Goal: Task Accomplishment & Management: Use online tool/utility

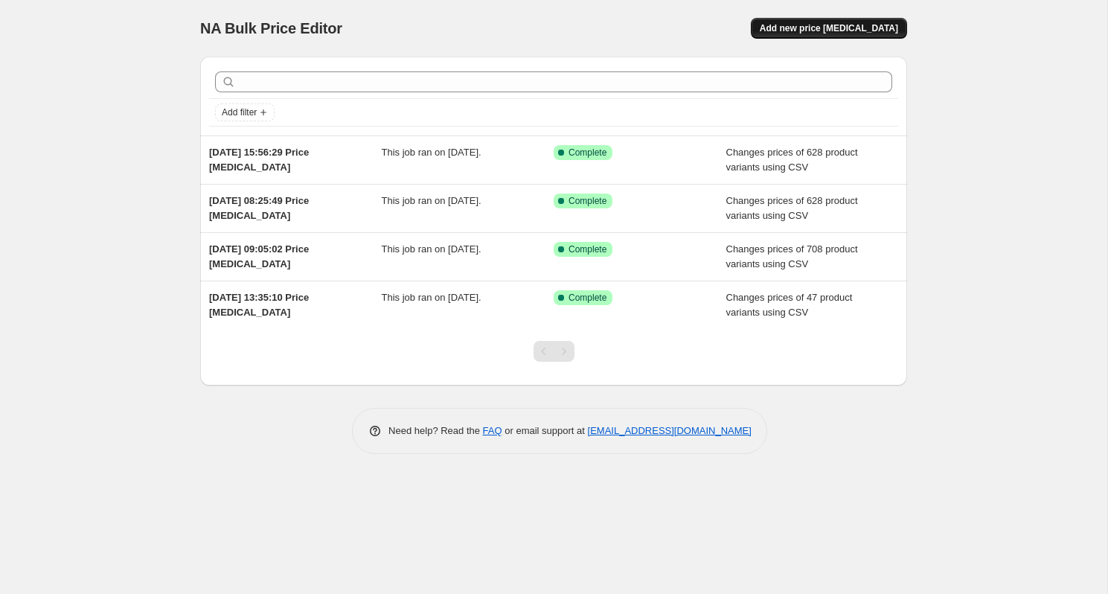
click at [847, 30] on span "Add new price [MEDICAL_DATA]" at bounding box center [829, 28] width 138 height 12
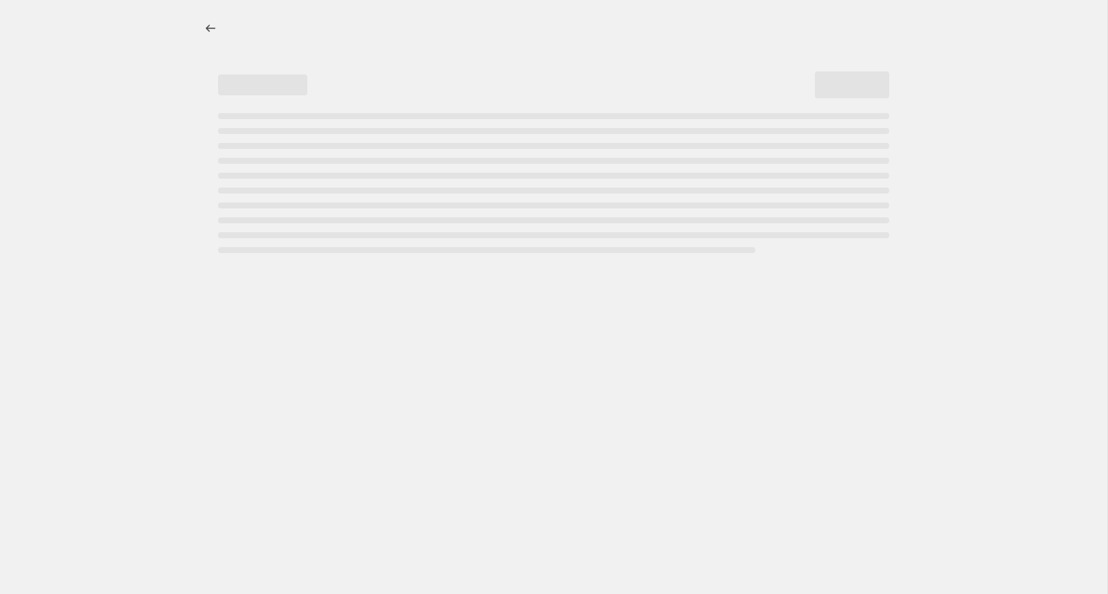
select select "percentage"
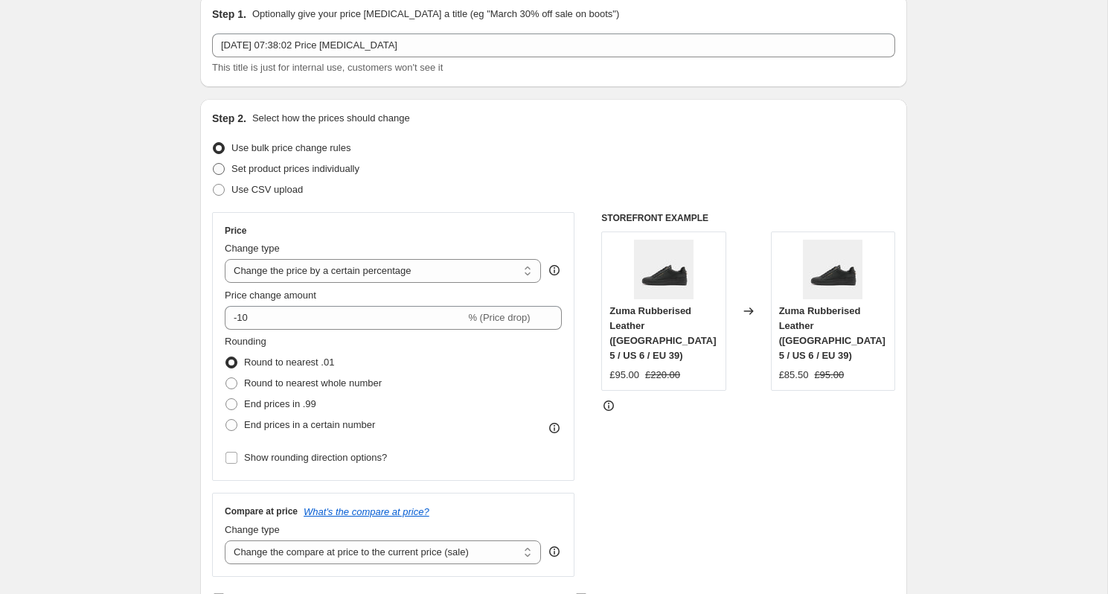
click at [257, 190] on span "Use CSV upload" at bounding box center [266, 189] width 71 height 11
click at [214, 185] on input "Use CSV upload" at bounding box center [213, 184] width 1 height 1
radio input "true"
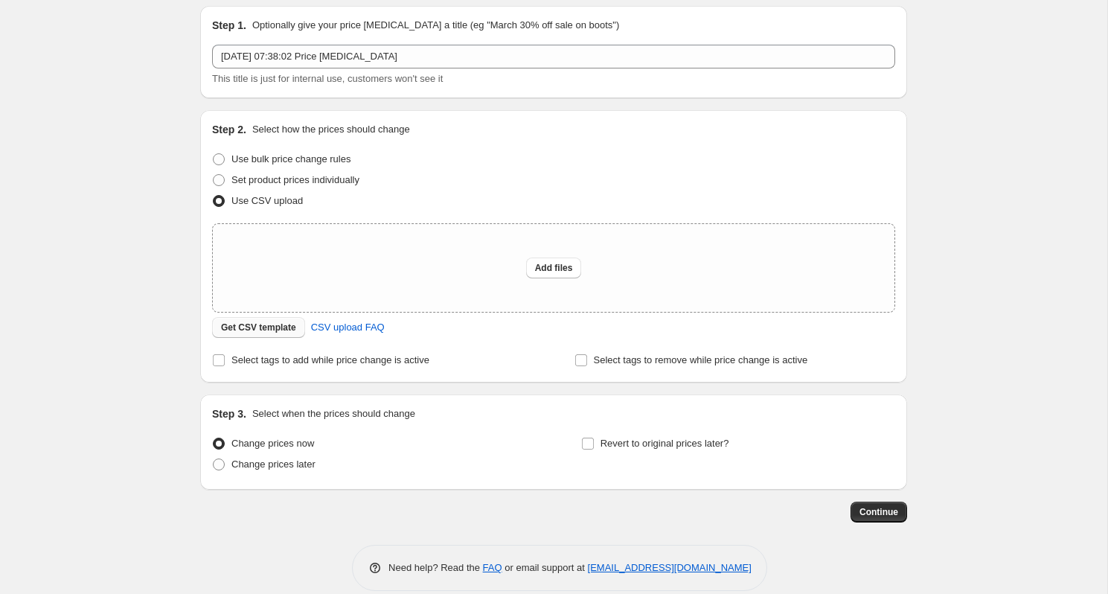
click at [269, 332] on span "Get CSV template" at bounding box center [258, 328] width 75 height 12
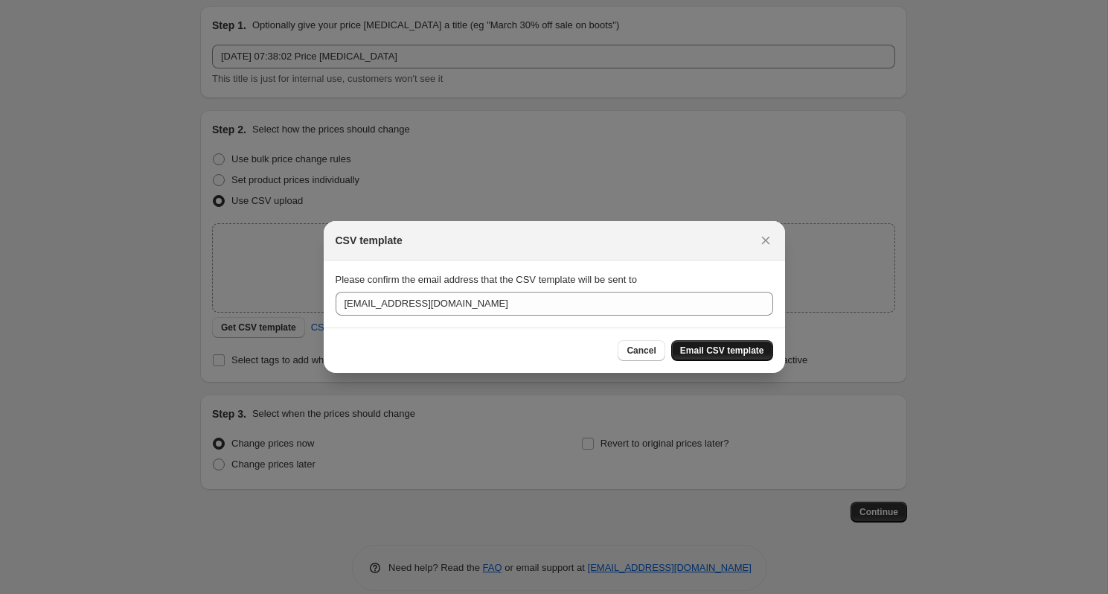
click at [731, 351] on span "Email CSV template" at bounding box center [722, 351] width 84 height 12
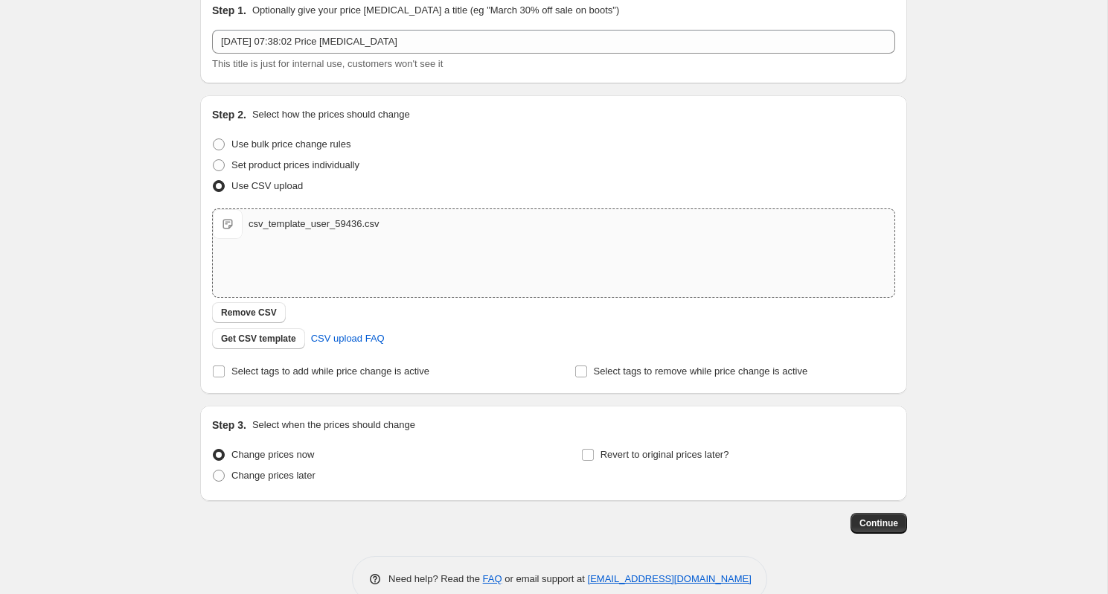
scroll to position [68, 0]
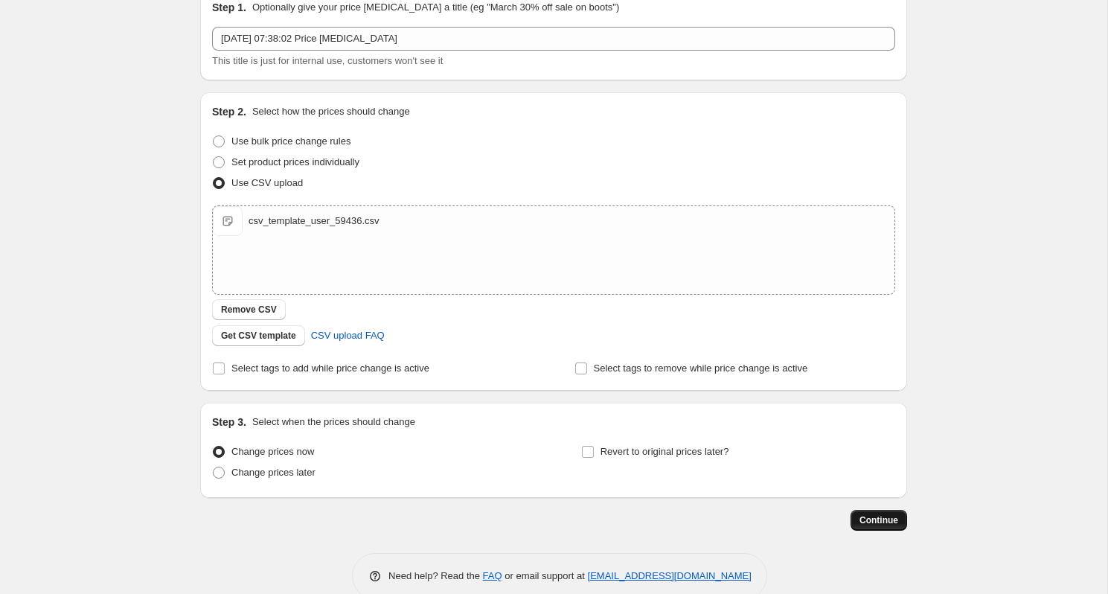
click at [871, 516] on span "Continue" at bounding box center [879, 520] width 39 height 12
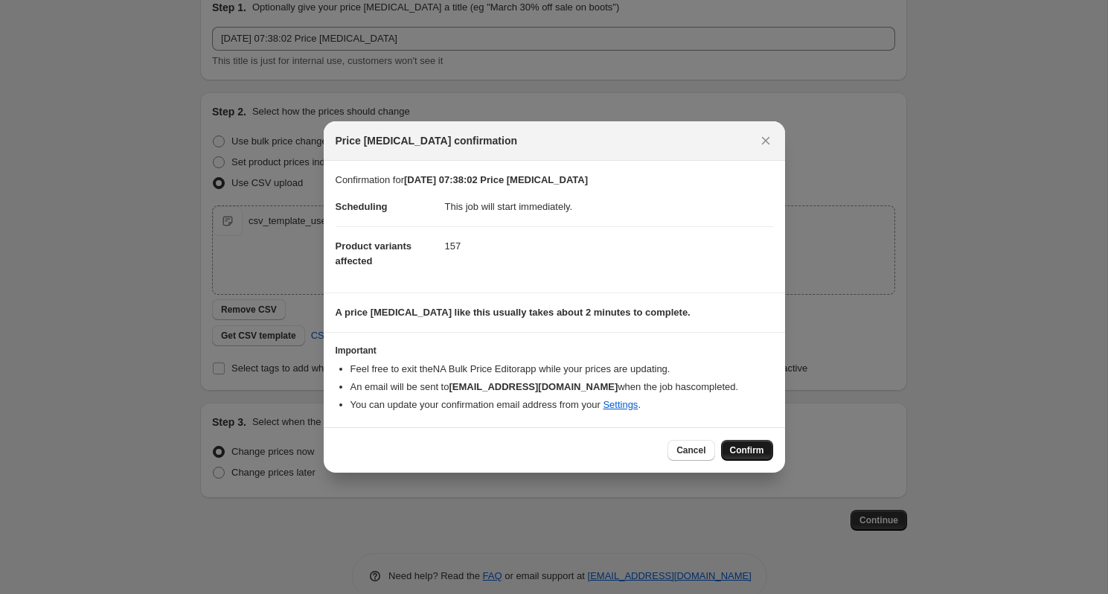
click at [752, 449] on span "Confirm" at bounding box center [747, 450] width 34 height 12
